Goal: Transaction & Acquisition: Download file/media

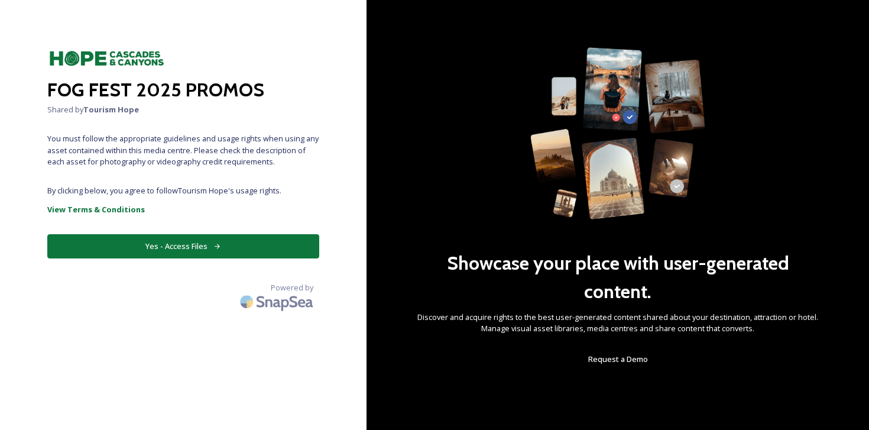
click at [173, 254] on button "Yes - Access Files" at bounding box center [183, 246] width 272 height 24
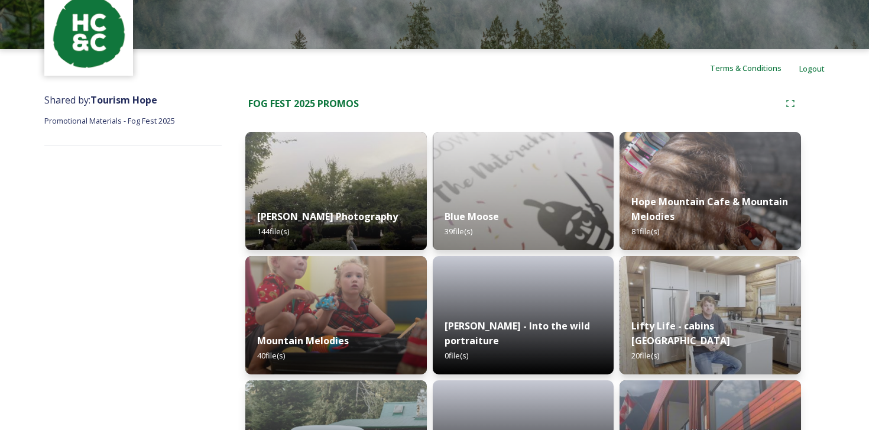
scroll to position [62, 0]
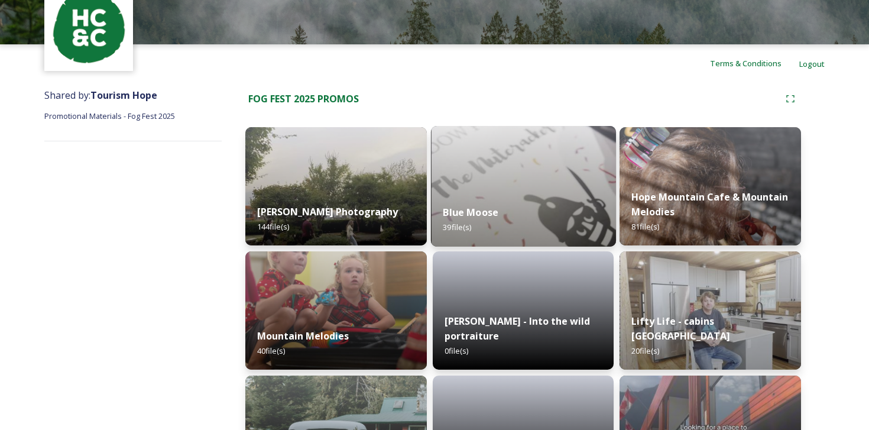
click at [546, 177] on img at bounding box center [523, 186] width 185 height 121
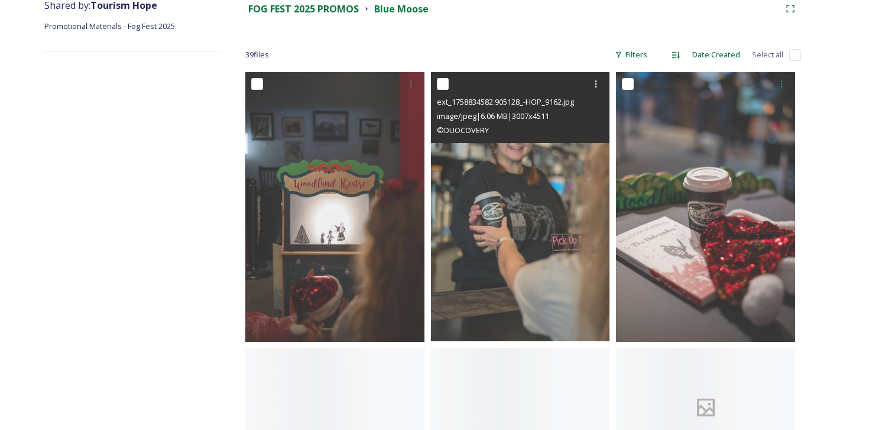
scroll to position [163, 0]
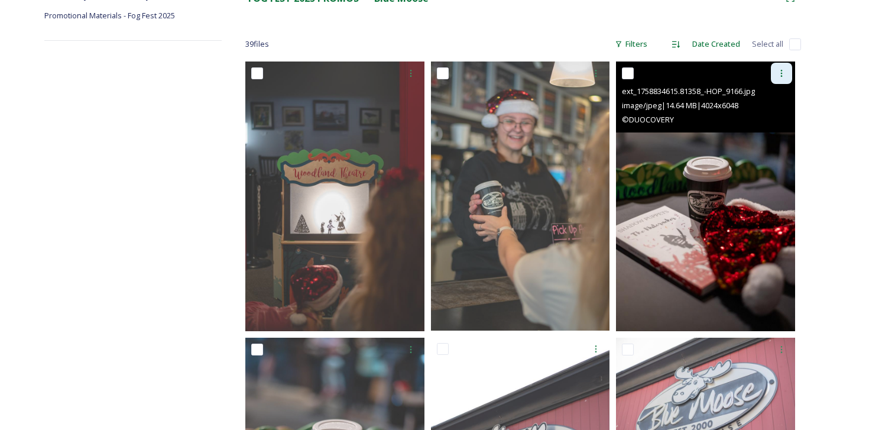
click at [777, 76] on div at bounding box center [781, 73] width 21 height 21
click at [765, 127] on span "Download" at bounding box center [768, 122] width 36 height 11
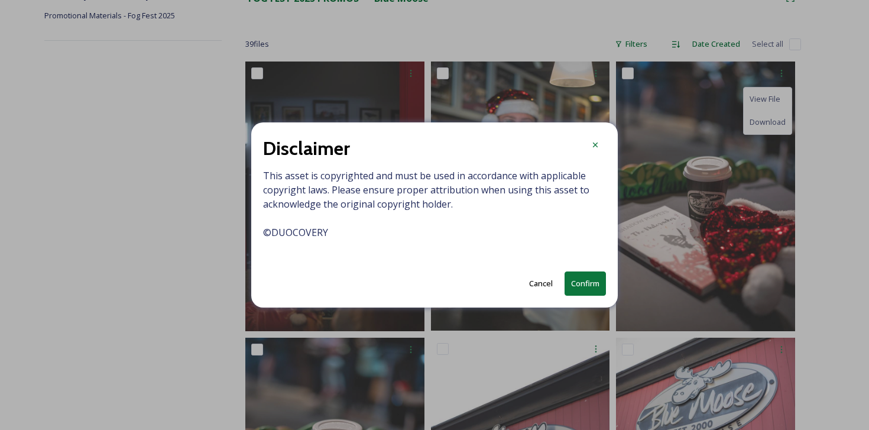
click at [587, 285] on button "Confirm" at bounding box center [585, 283] width 41 height 24
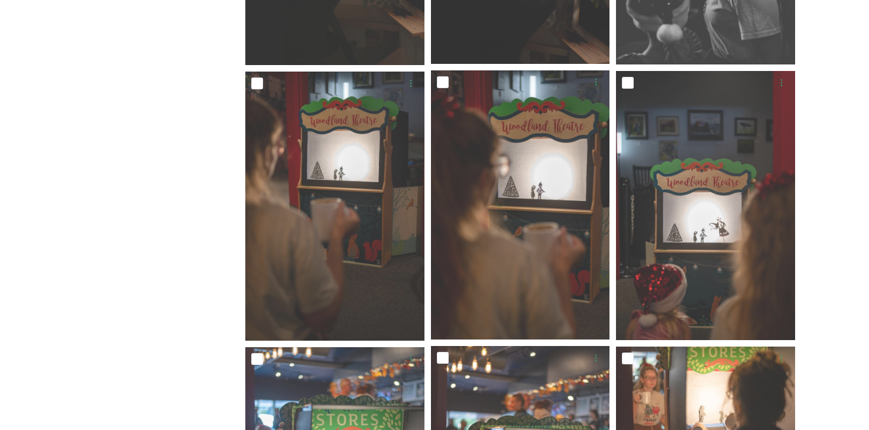
scroll to position [1663, 0]
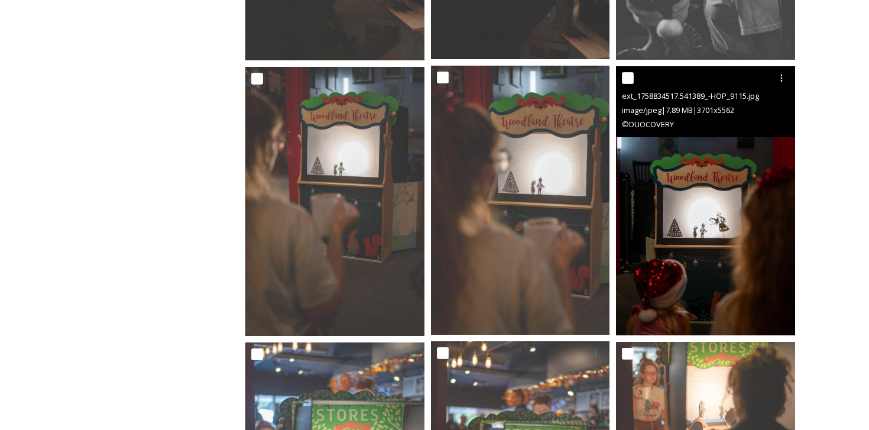
click at [748, 237] on img at bounding box center [705, 201] width 179 height 270
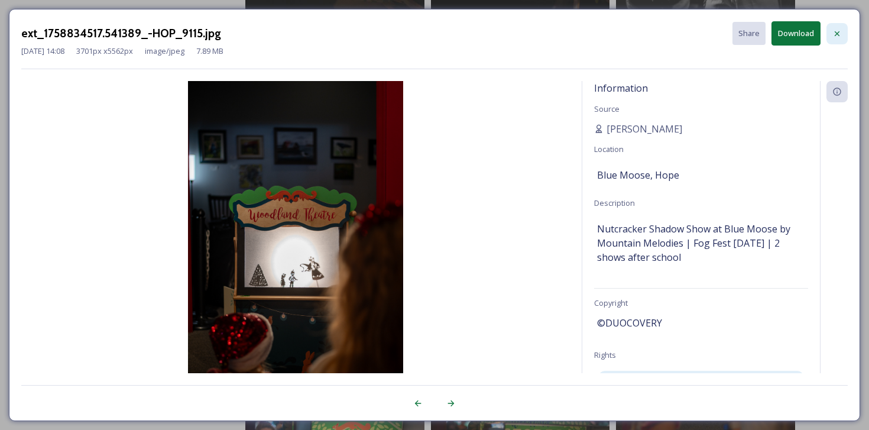
click at [838, 24] on div at bounding box center [837, 33] width 21 height 21
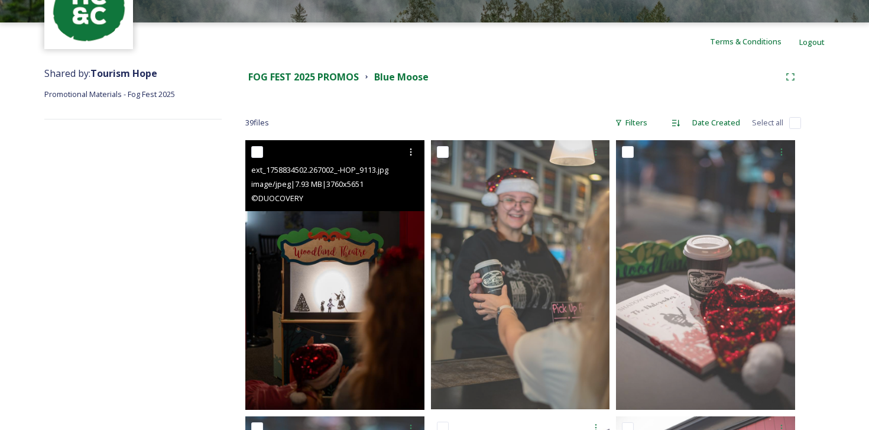
scroll to position [0, 0]
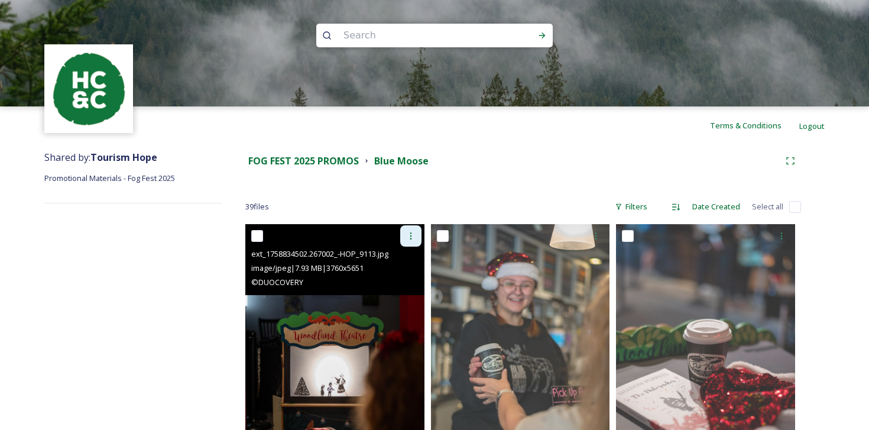
click at [409, 235] on icon at bounding box center [410, 235] width 9 height 9
click at [398, 285] on span "Download" at bounding box center [397, 284] width 36 height 11
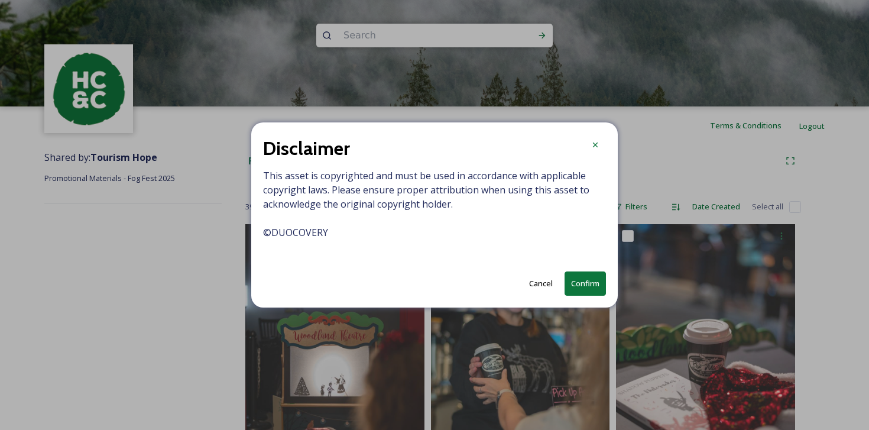
click at [583, 279] on button "Confirm" at bounding box center [585, 283] width 41 height 24
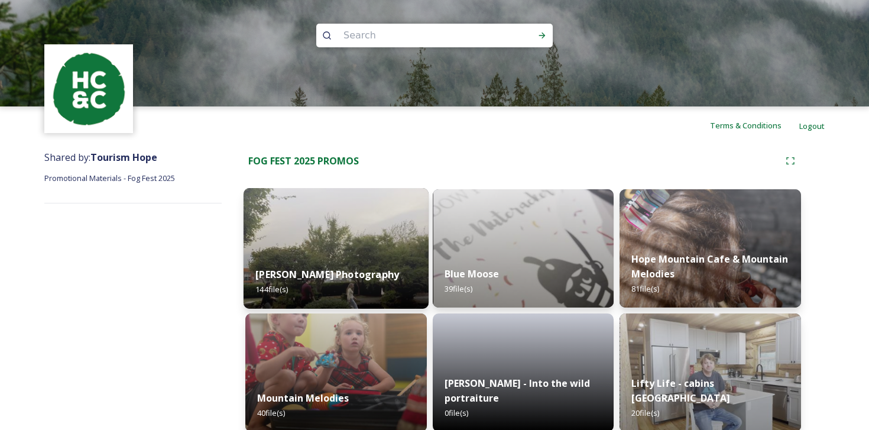
scroll to position [138, 0]
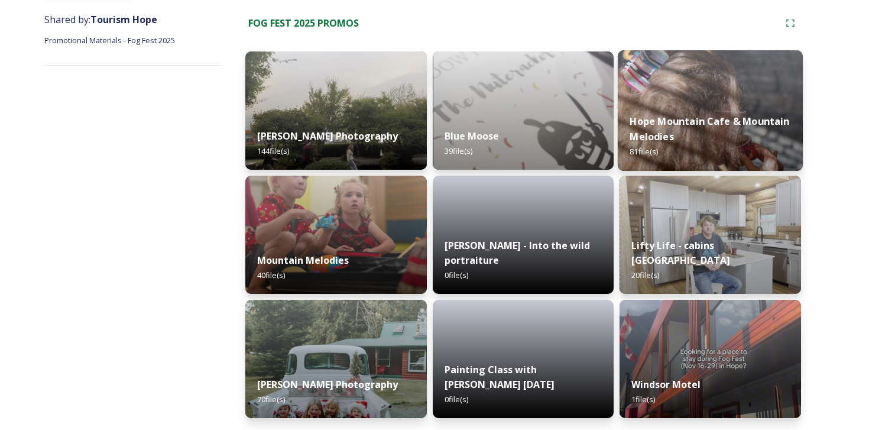
click at [716, 111] on div "Hope Mountain Cafe & Mountain Melodies 81 file(s)" at bounding box center [710, 136] width 185 height 69
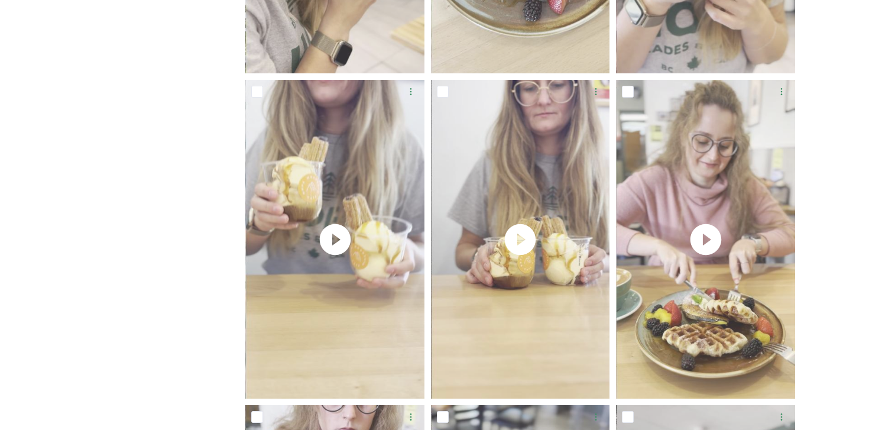
scroll to position [1897, 0]
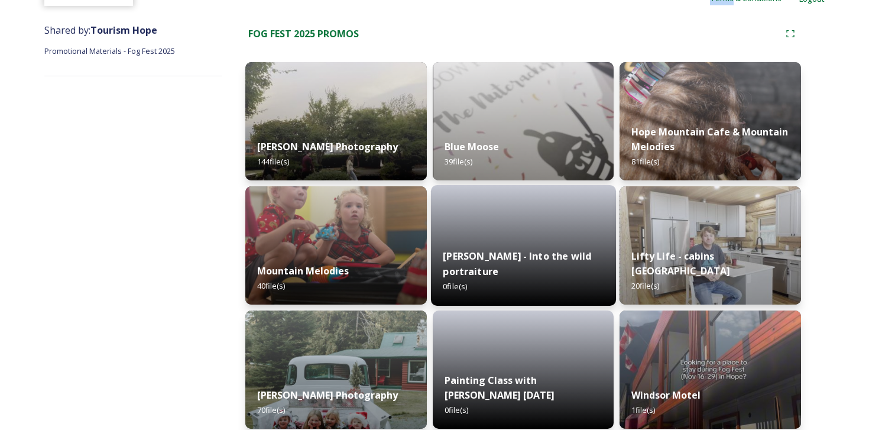
scroll to position [138, 0]
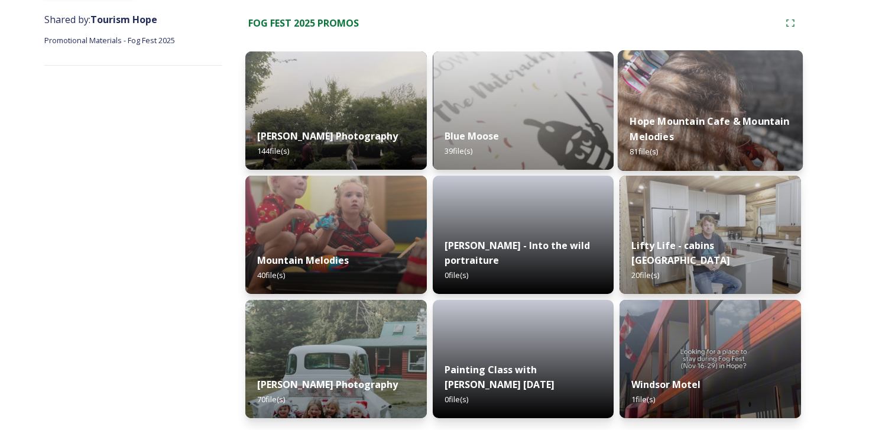
click at [706, 110] on div "Hope Mountain Cafe & Mountain Melodies 81 file(s)" at bounding box center [710, 136] width 185 height 69
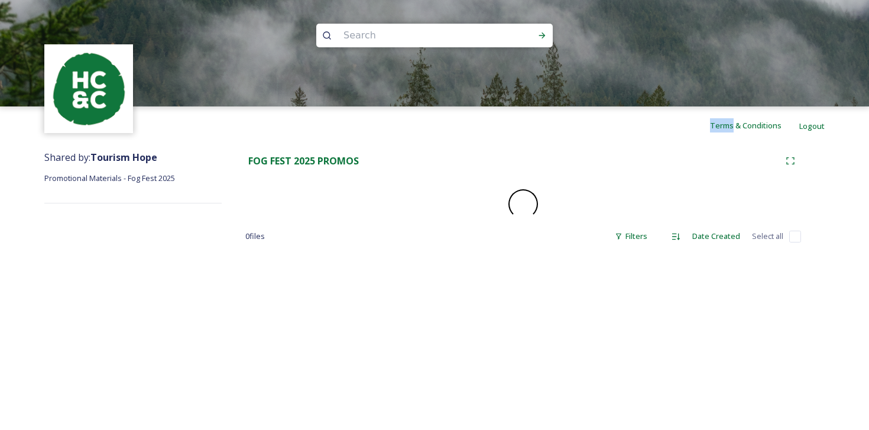
click at [706, 110] on div "Terms & Conditions Logout" at bounding box center [434, 125] width 869 height 38
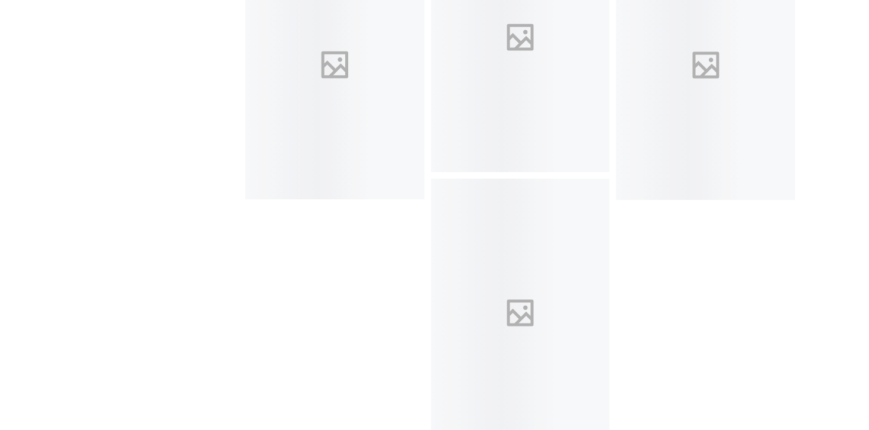
scroll to position [8099, 0]
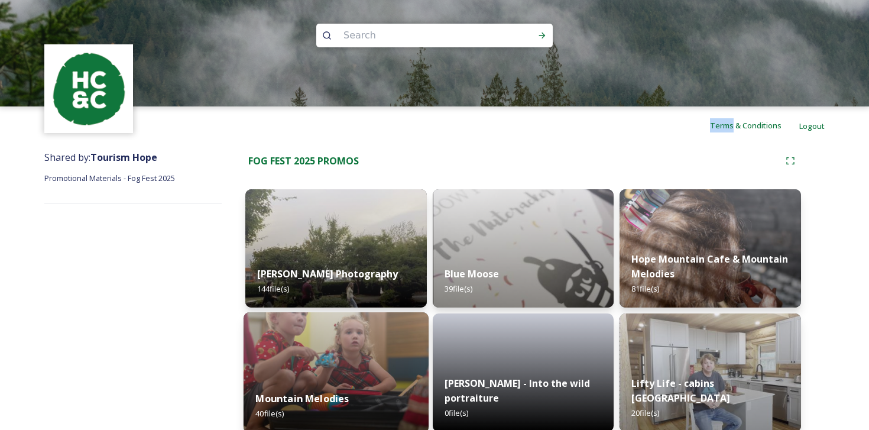
click at [400, 361] on img at bounding box center [336, 372] width 185 height 121
click at [400, 361] on div "Terms & Conditions Logout Shared by: Tourism Hope Promotional Materials - Fog F…" at bounding box center [434, 284] width 869 height 568
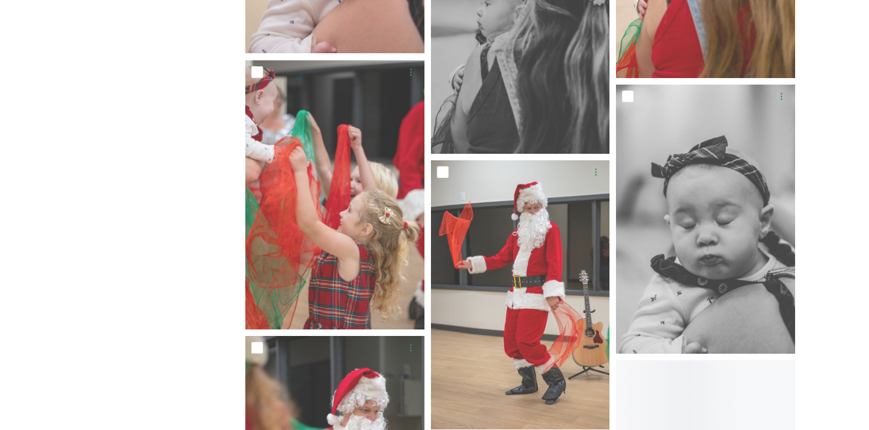
scroll to position [1420, 0]
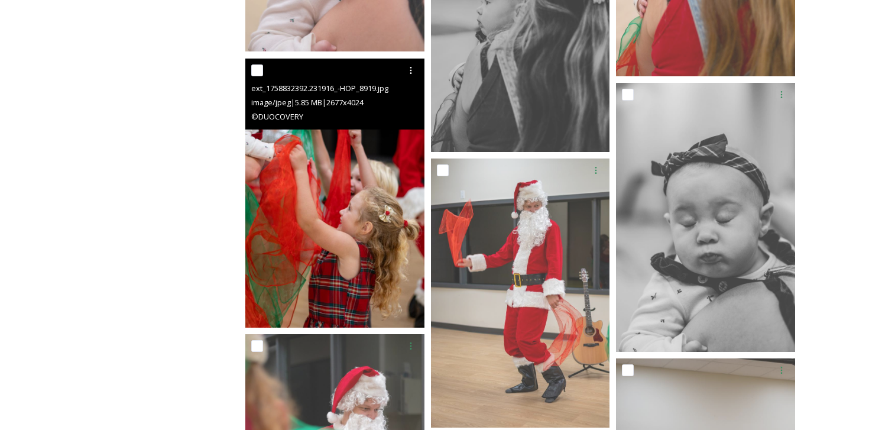
click at [363, 250] on img at bounding box center [334, 193] width 179 height 269
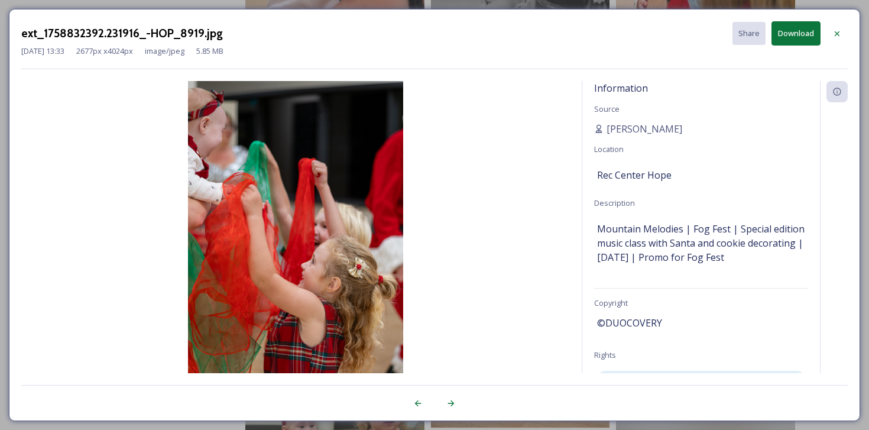
click at [796, 35] on button "Download" at bounding box center [796, 33] width 49 height 24
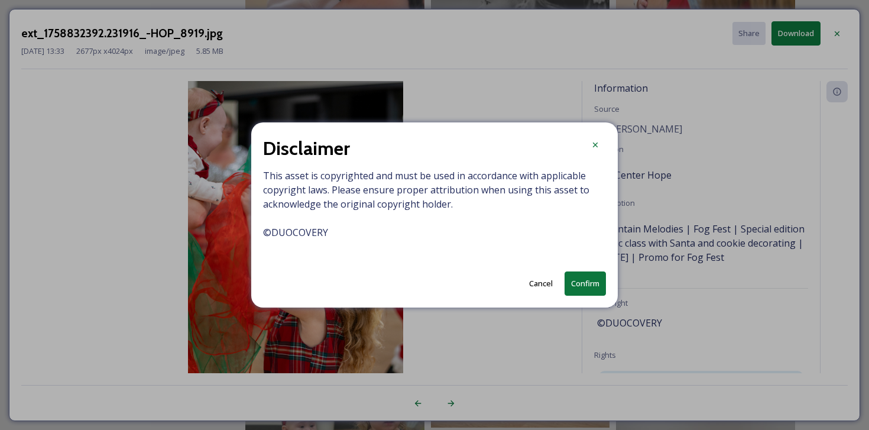
click at [596, 285] on button "Confirm" at bounding box center [585, 283] width 41 height 24
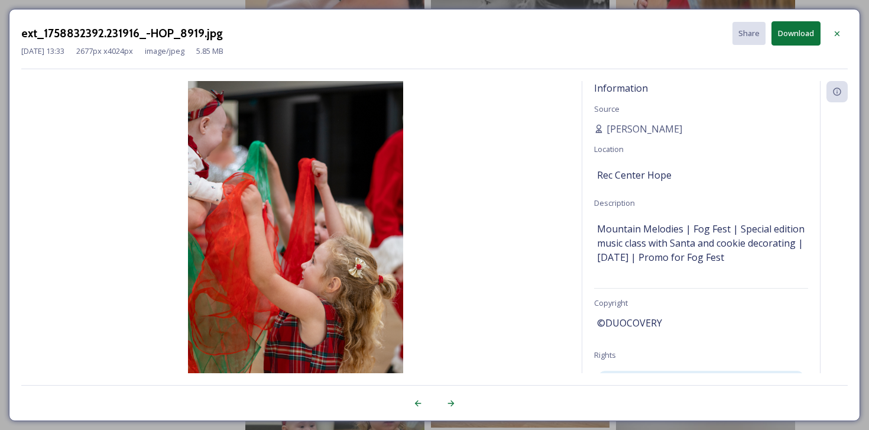
click at [839, 35] on icon at bounding box center [837, 33] width 9 height 9
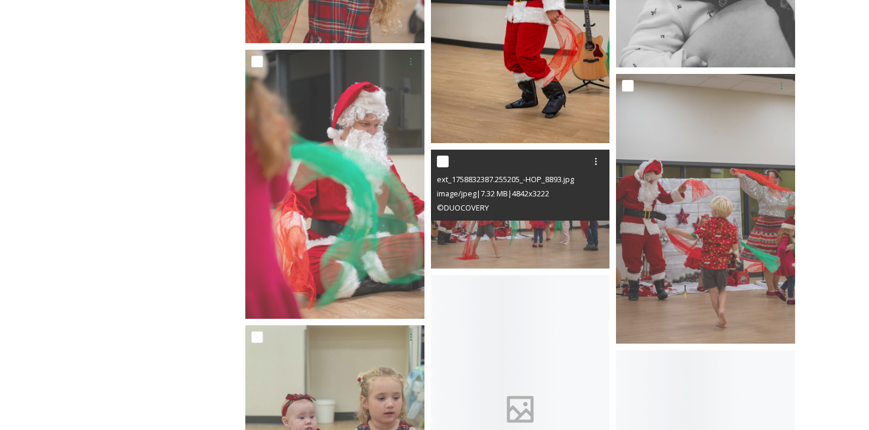
scroll to position [1707, 0]
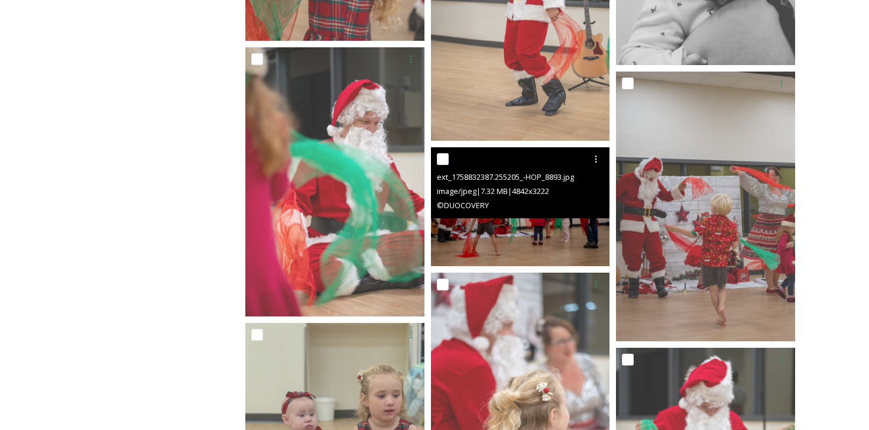
click at [541, 236] on img at bounding box center [520, 206] width 179 height 119
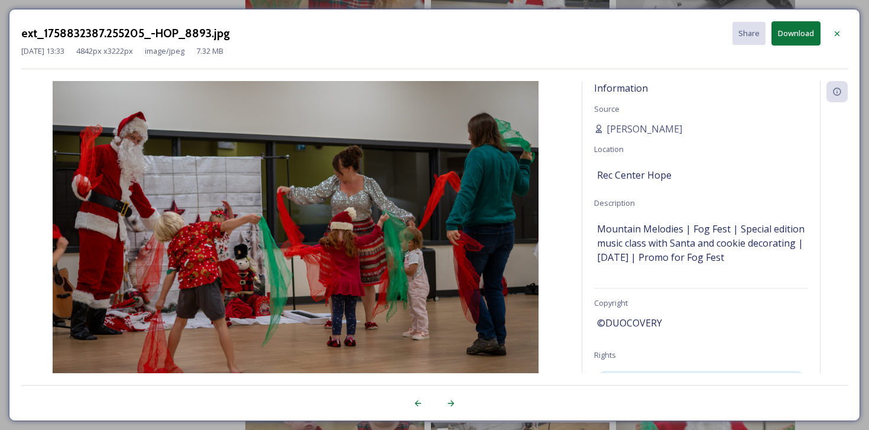
click at [787, 31] on button "Download" at bounding box center [796, 33] width 49 height 24
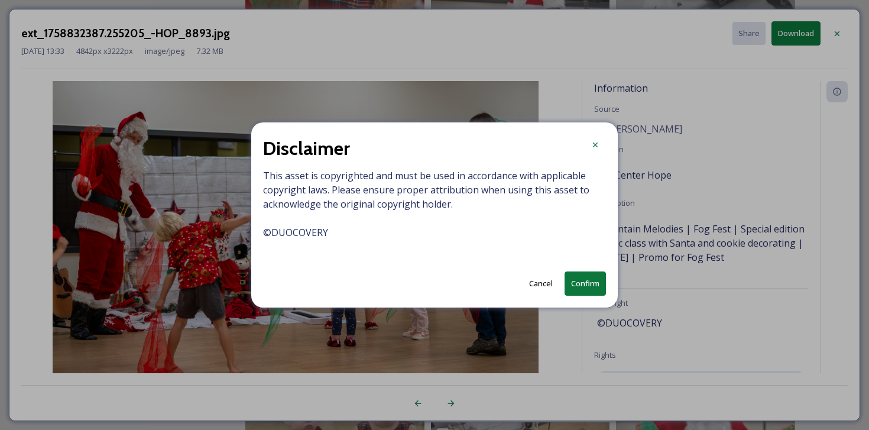
click at [589, 290] on button "Confirm" at bounding box center [585, 283] width 41 height 24
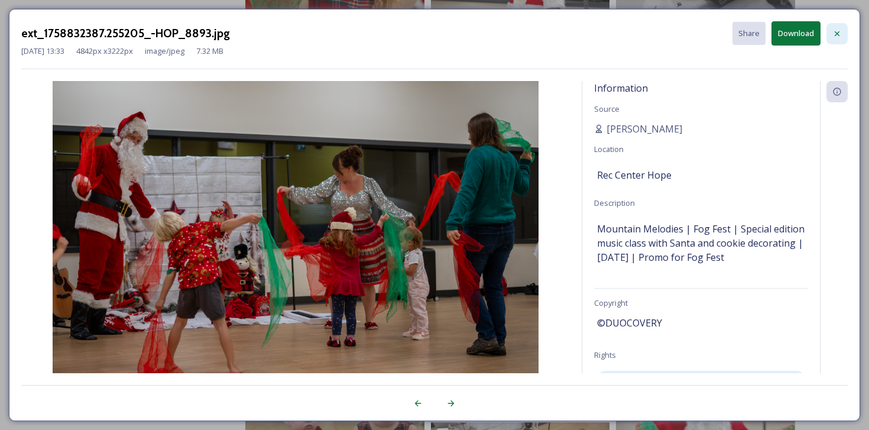
click at [843, 31] on div at bounding box center [837, 33] width 21 height 21
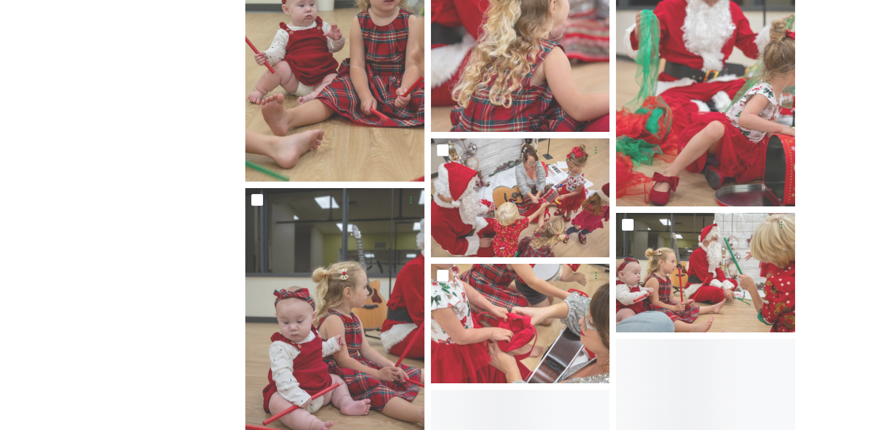
scroll to position [2116, 0]
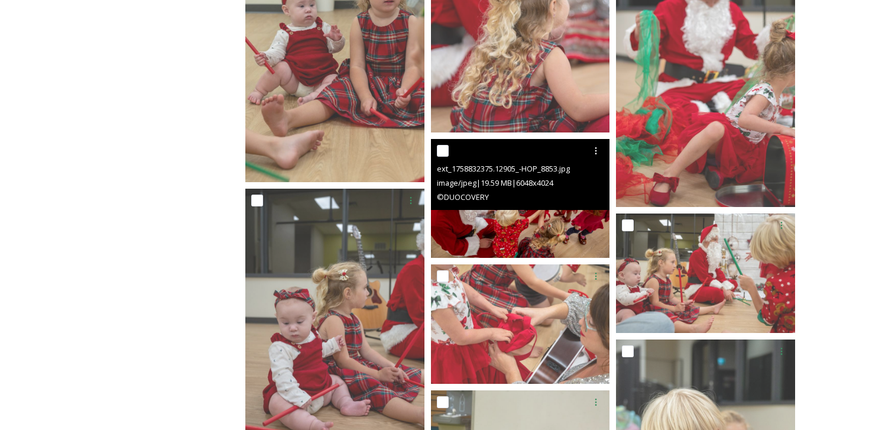
click at [538, 221] on img at bounding box center [520, 198] width 179 height 119
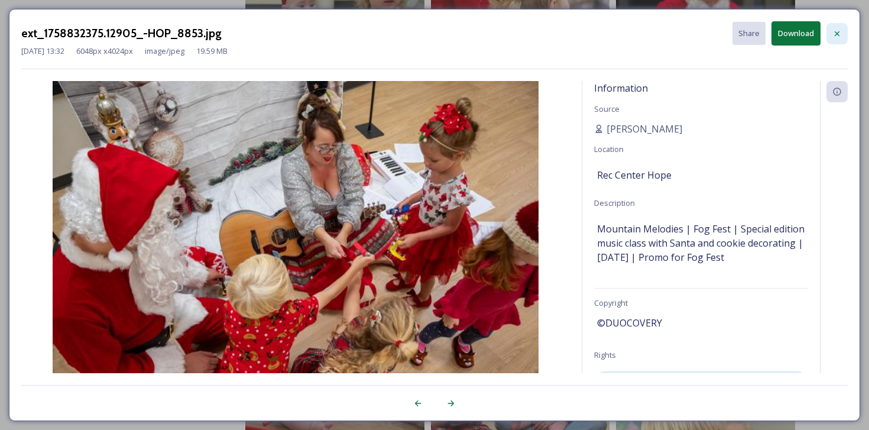
click at [840, 24] on div at bounding box center [837, 33] width 21 height 21
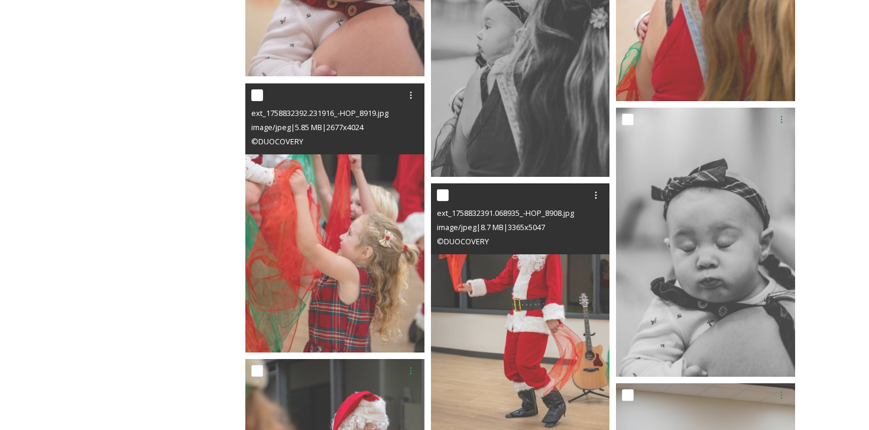
scroll to position [1343, 0]
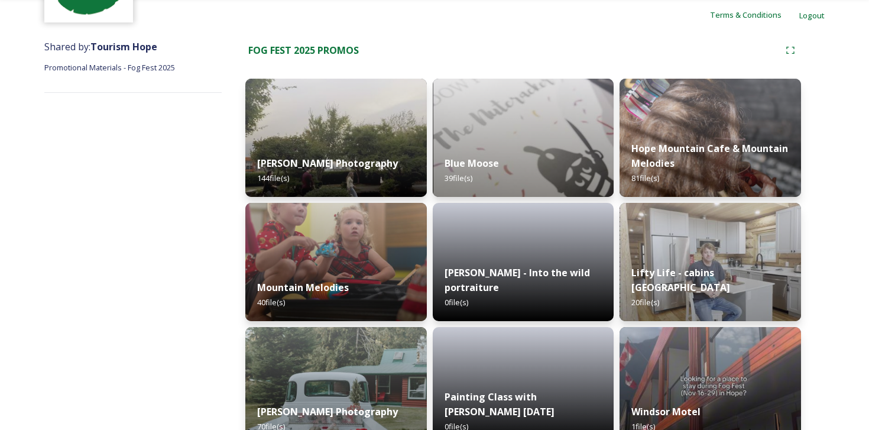
scroll to position [138, 0]
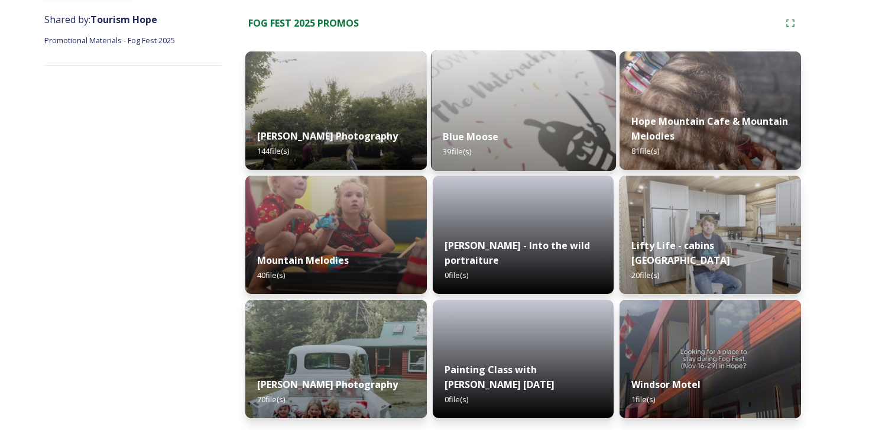
click at [473, 87] on img at bounding box center [523, 110] width 185 height 121
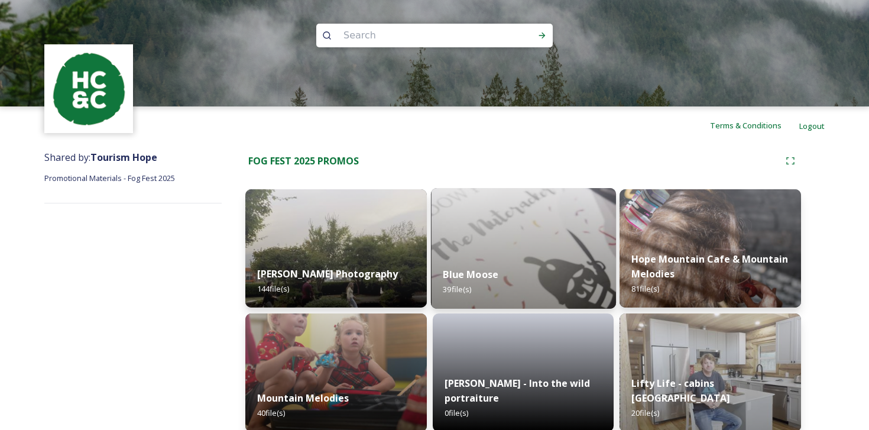
click at [473, 87] on img at bounding box center [434, 53] width 869 height 106
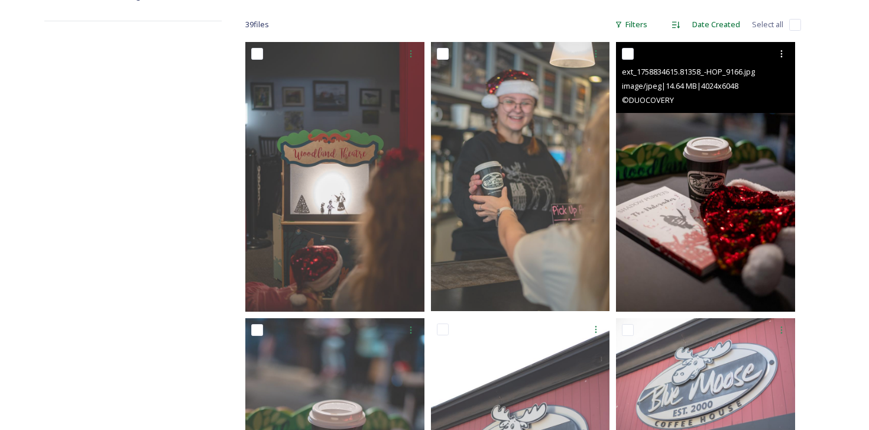
scroll to position [192, 0]
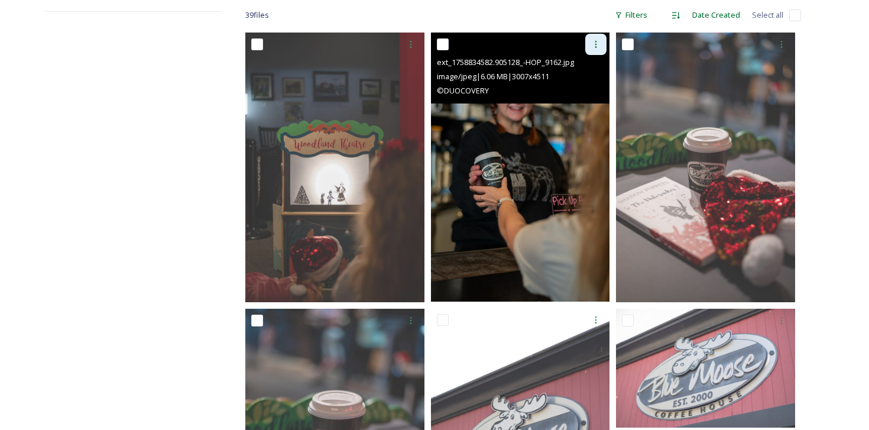
click at [596, 48] on icon at bounding box center [595, 44] width 9 height 9
click at [583, 92] on span "Download" at bounding box center [582, 93] width 36 height 11
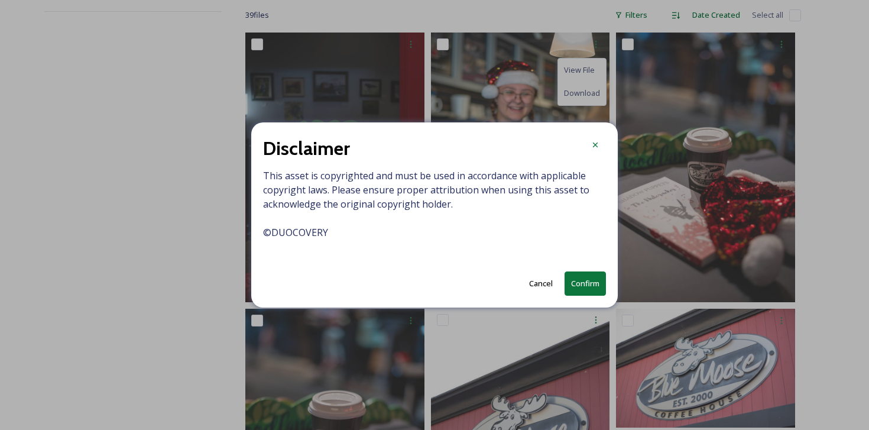
click at [590, 282] on button "Confirm" at bounding box center [585, 283] width 41 height 24
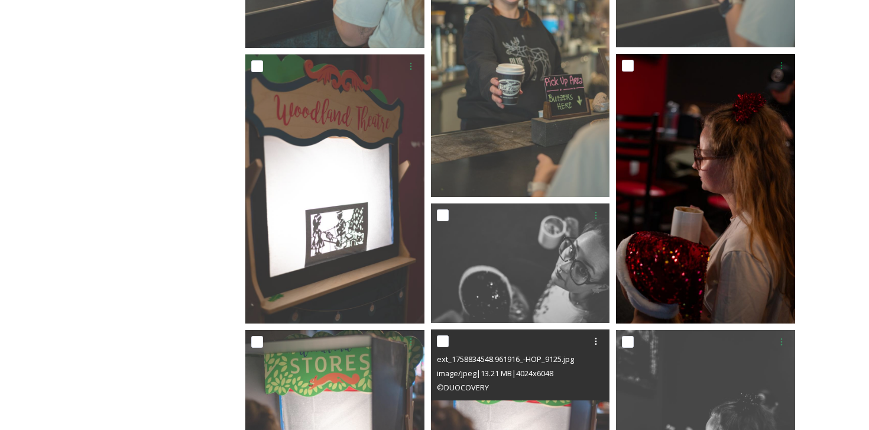
scroll to position [1135, 0]
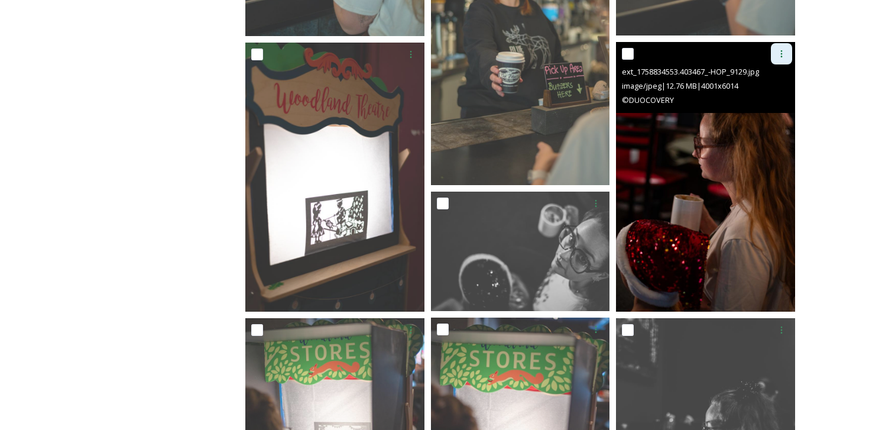
click at [781, 56] on icon at bounding box center [782, 53] width 2 height 7
click at [772, 102] on span "Download" at bounding box center [768, 102] width 36 height 11
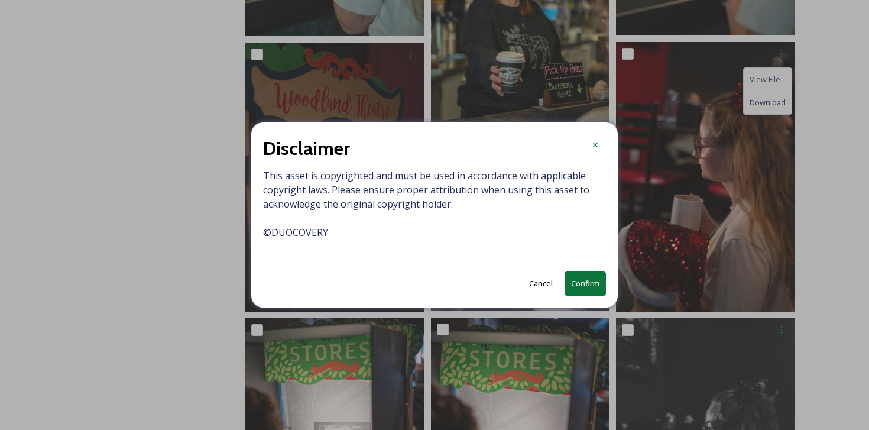
click at [581, 289] on button "Confirm" at bounding box center [585, 283] width 41 height 24
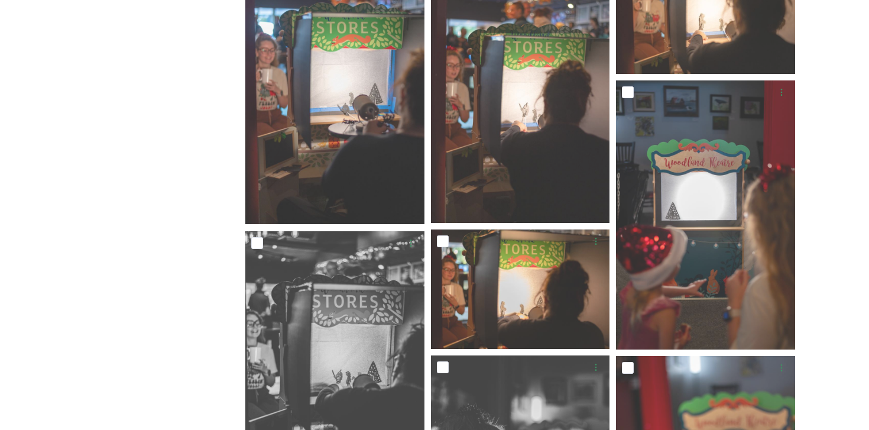
scroll to position [2058, 0]
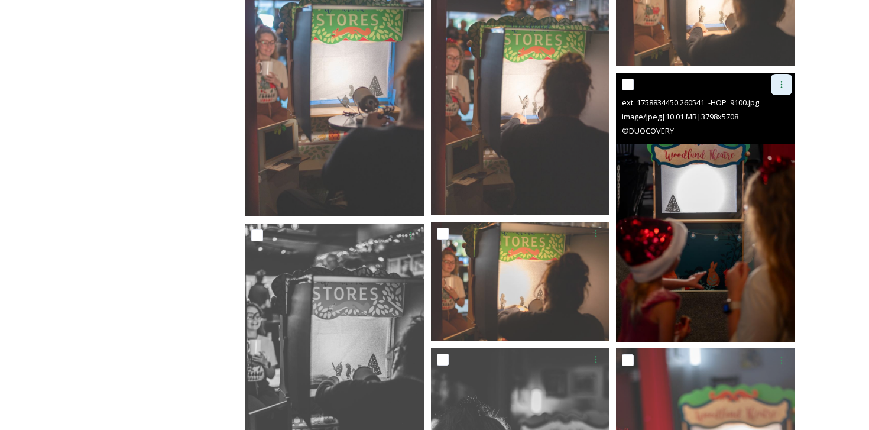
click at [783, 85] on icon at bounding box center [781, 84] width 9 height 9
click at [771, 137] on span "Download" at bounding box center [768, 133] width 36 height 11
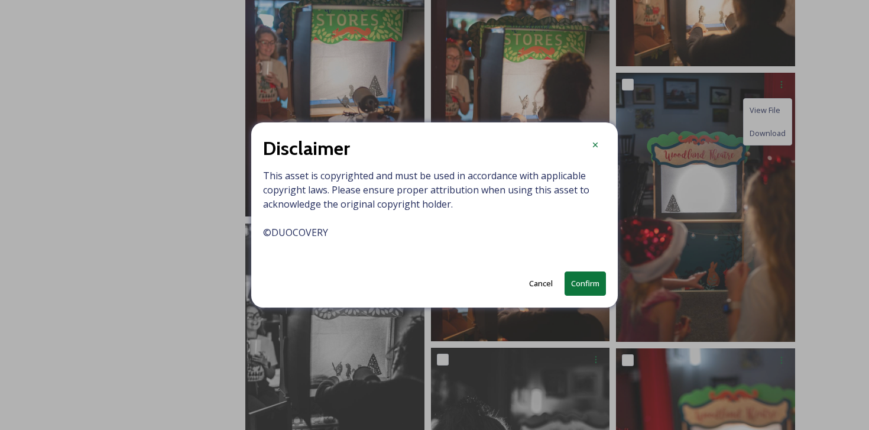
click at [606, 289] on button "Confirm" at bounding box center [585, 283] width 41 height 24
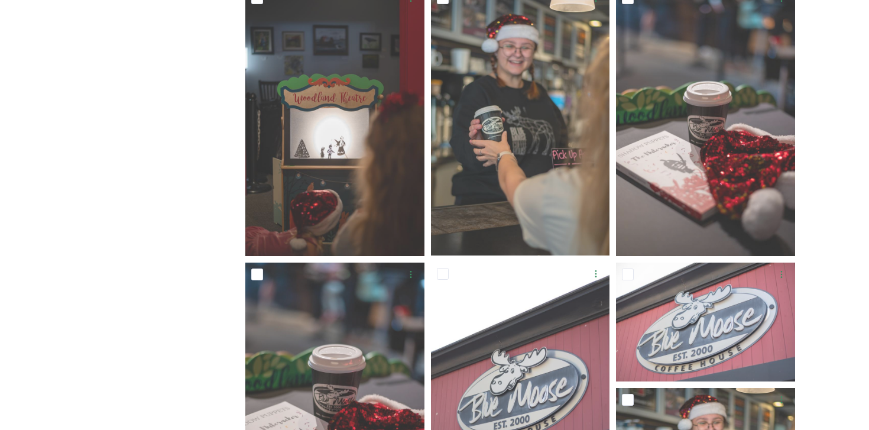
scroll to position [0, 0]
